Goal: Task Accomplishment & Management: Use online tool/utility

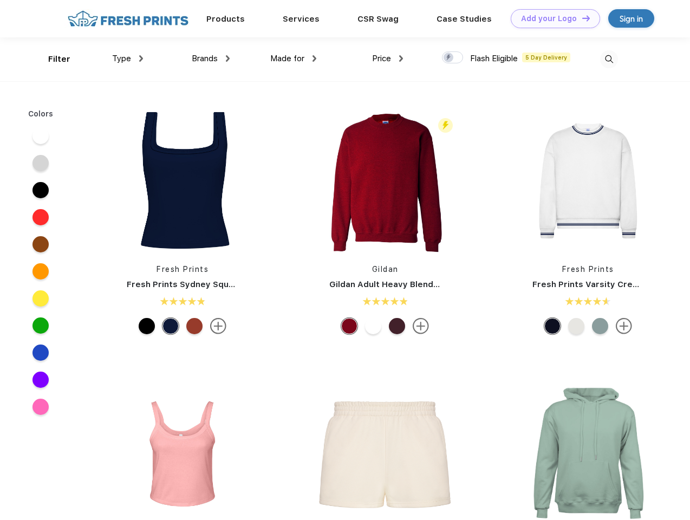
click at [551, 18] on link "Add your Logo Design Tool" at bounding box center [555, 18] width 89 height 19
click at [0, 0] on div "Design Tool" at bounding box center [0, 0] width 0 height 0
click at [581, 18] on link "Add your Logo Design Tool" at bounding box center [555, 18] width 89 height 19
click at [52, 59] on div "Filter" at bounding box center [59, 59] width 22 height 12
click at [128, 58] on span "Type" at bounding box center [121, 59] width 19 height 10
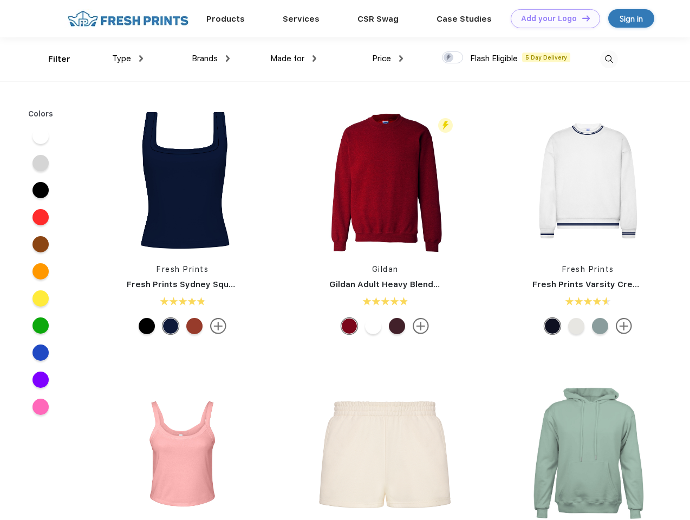
click at [211, 58] on span "Brands" at bounding box center [205, 59] width 26 height 10
click at [294, 58] on span "Made for" at bounding box center [287, 59] width 34 height 10
click at [388, 58] on span "Price" at bounding box center [381, 59] width 19 height 10
click at [453, 58] on div at bounding box center [452, 57] width 21 height 12
click at [449, 58] on input "checkbox" at bounding box center [445, 54] width 7 height 7
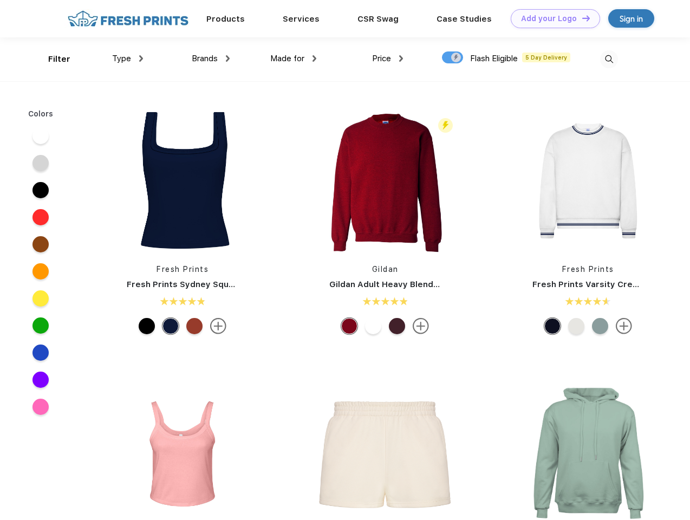
click at [609, 59] on img at bounding box center [609, 59] width 18 height 18
